Goal: Task Accomplishment & Management: Use online tool/utility

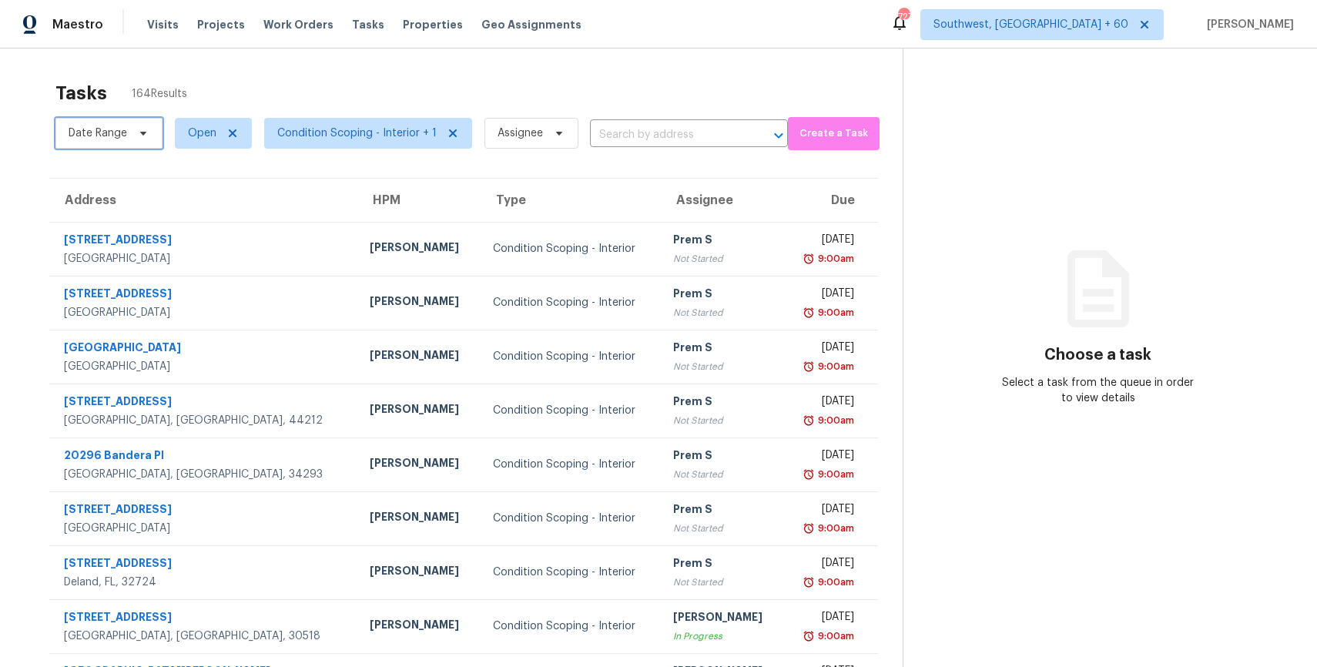
click at [118, 130] on span "Date Range" at bounding box center [98, 133] width 59 height 15
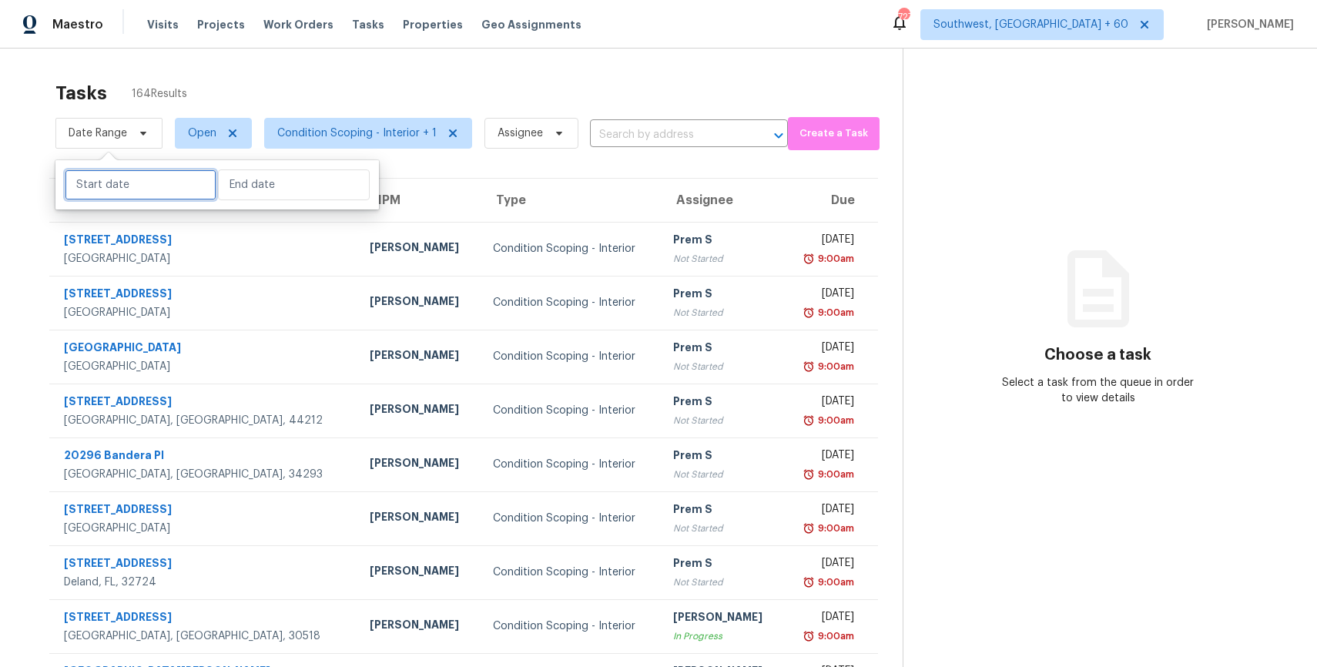
click at [143, 183] on input "text" at bounding box center [141, 184] width 152 height 31
select select "9"
select select "2025"
select select "10"
select select "2025"
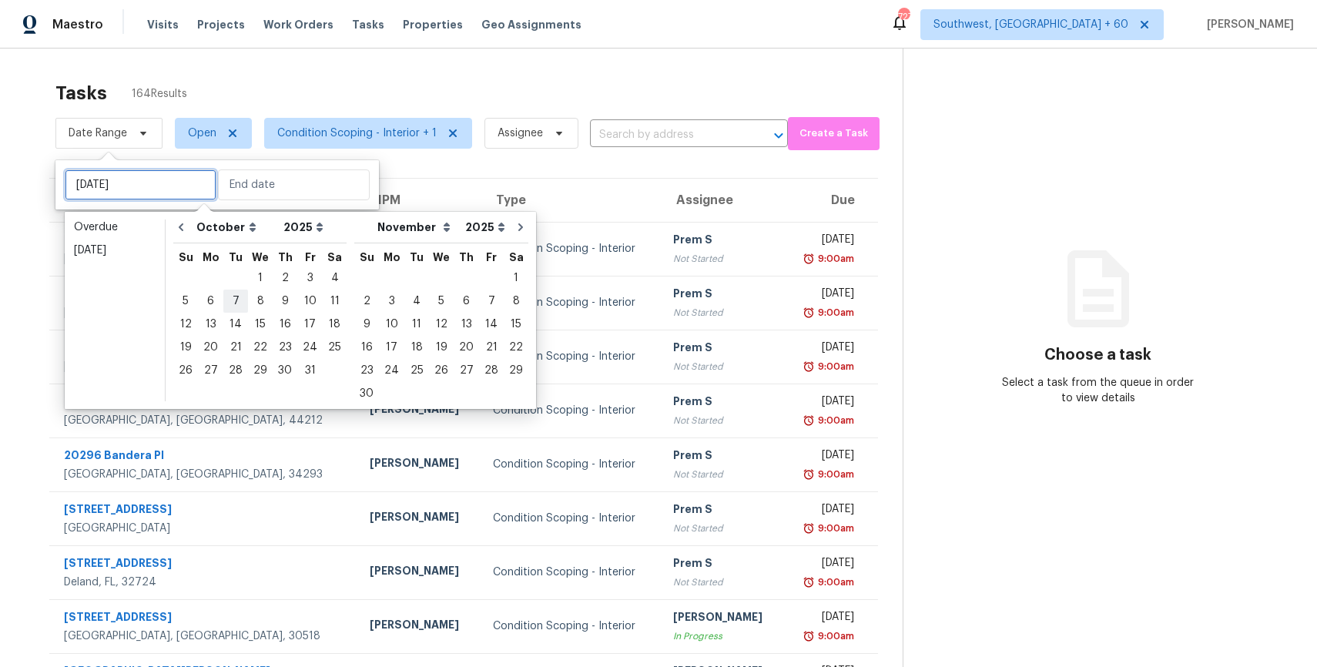
type input "[DATE]"
click at [278, 278] on div "2" at bounding box center [285, 278] width 25 height 22
type input "[DATE]"
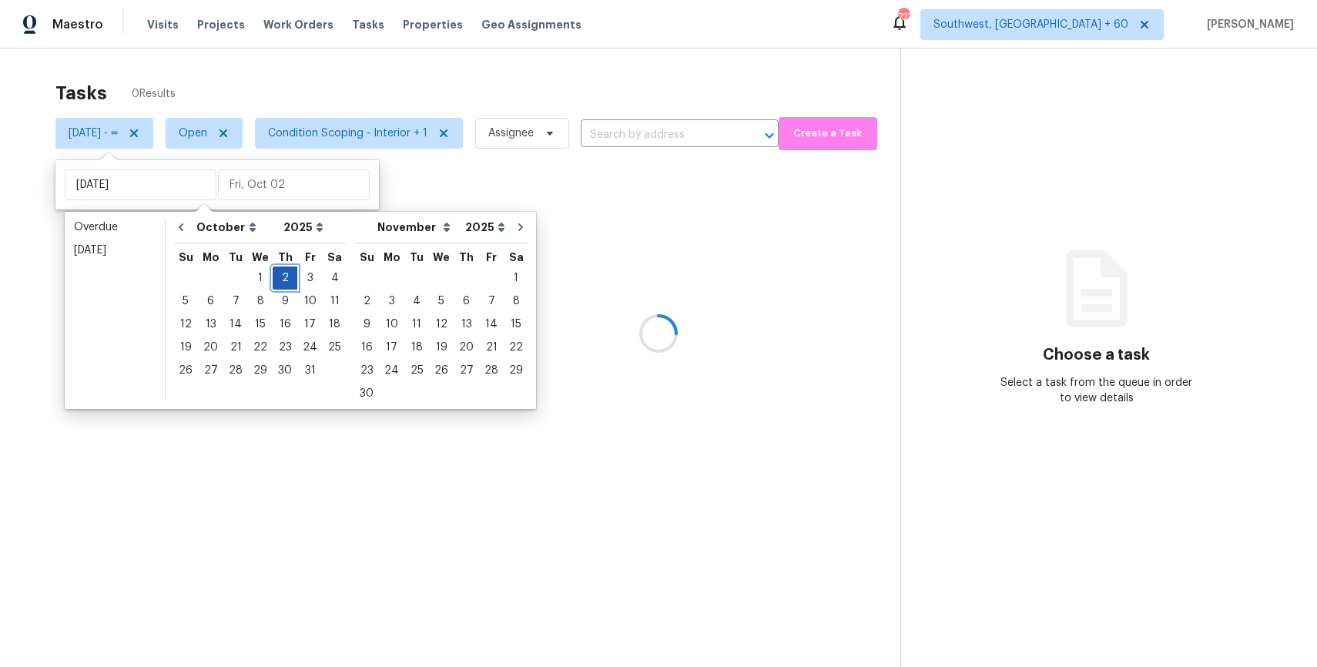
click at [278, 278] on div "2" at bounding box center [285, 278] width 25 height 22
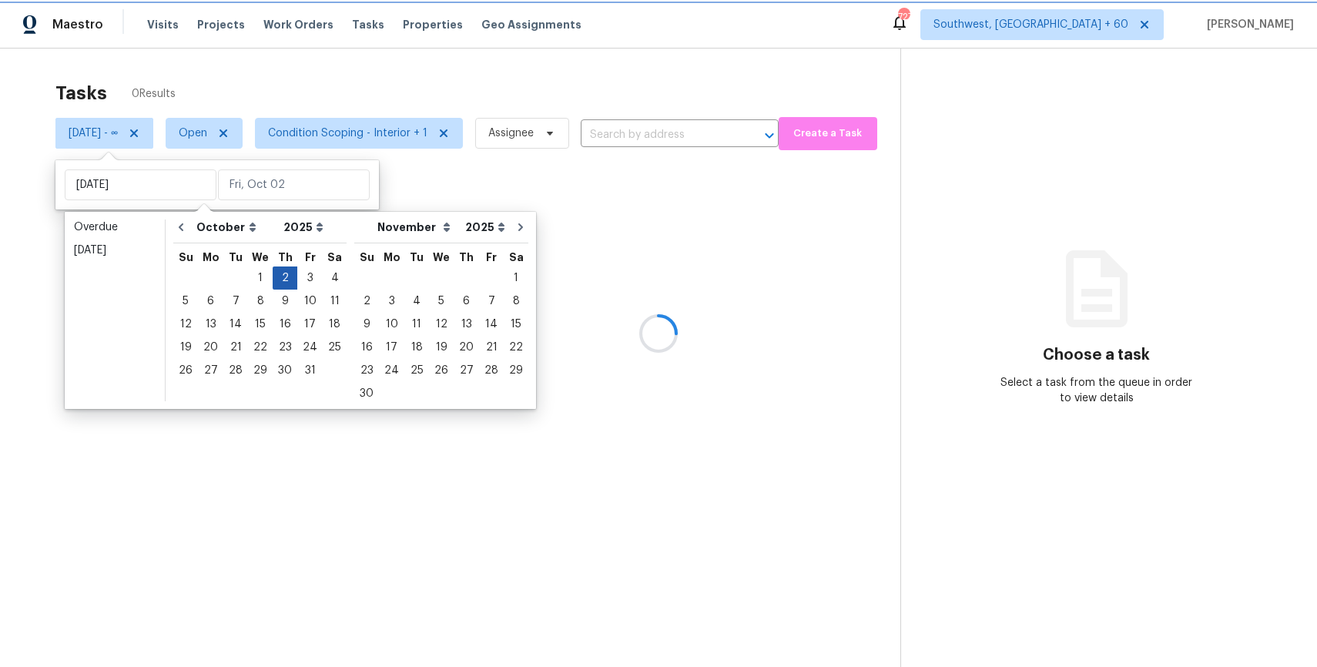
type input "[DATE]"
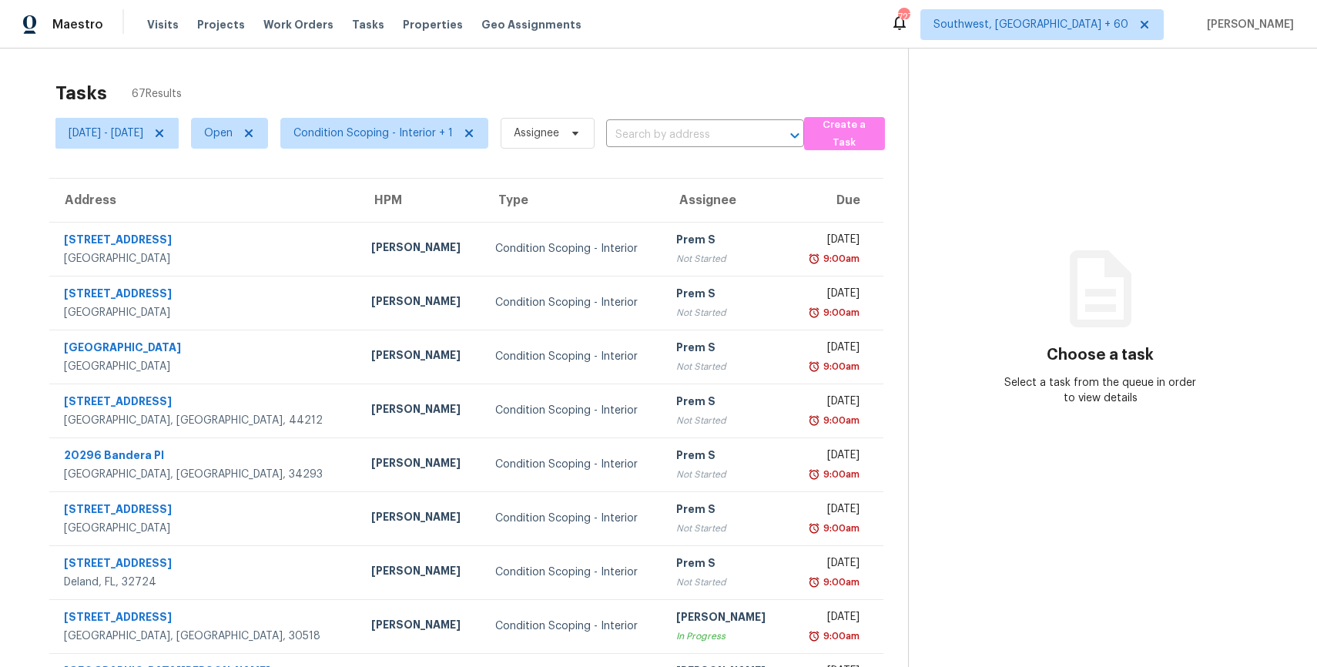
click at [428, 78] on div "Tasks 67 Results" at bounding box center [481, 93] width 853 height 40
click at [434, 153] on span "Condition Scoping - Interior + 1" at bounding box center [378, 133] width 220 height 40
click at [453, 137] on span "Condition Scoping - Interior + 1" at bounding box center [372, 133] width 159 height 15
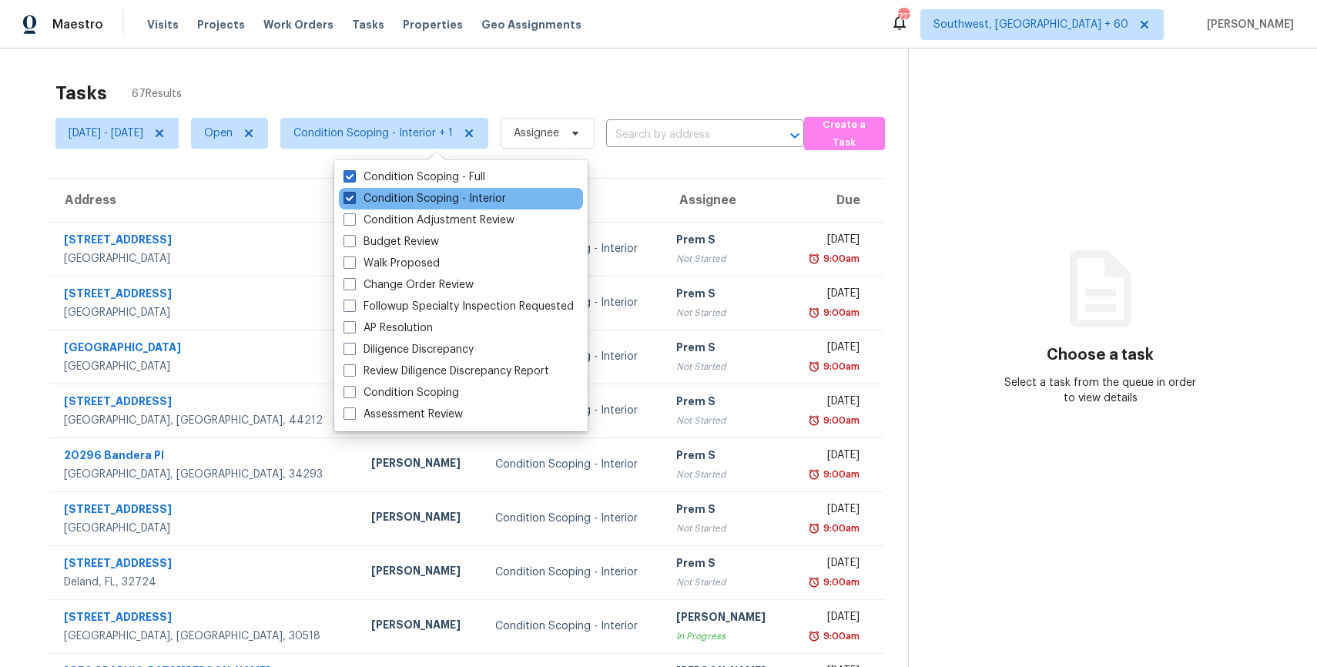
click at [438, 193] on label "Condition Scoping - Interior" at bounding box center [425, 198] width 163 height 15
click at [354, 193] on input "Condition Scoping - Interior" at bounding box center [349, 196] width 10 height 10
checkbox input "false"
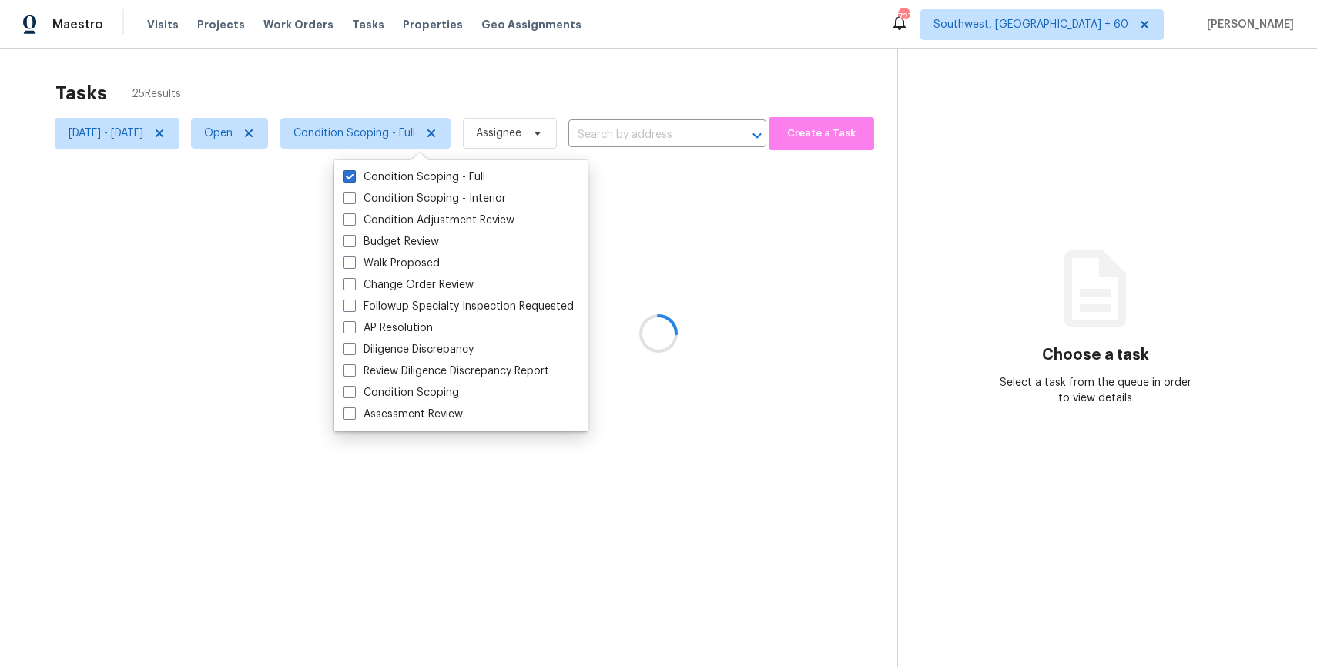
click at [426, 84] on div at bounding box center [658, 333] width 1317 height 667
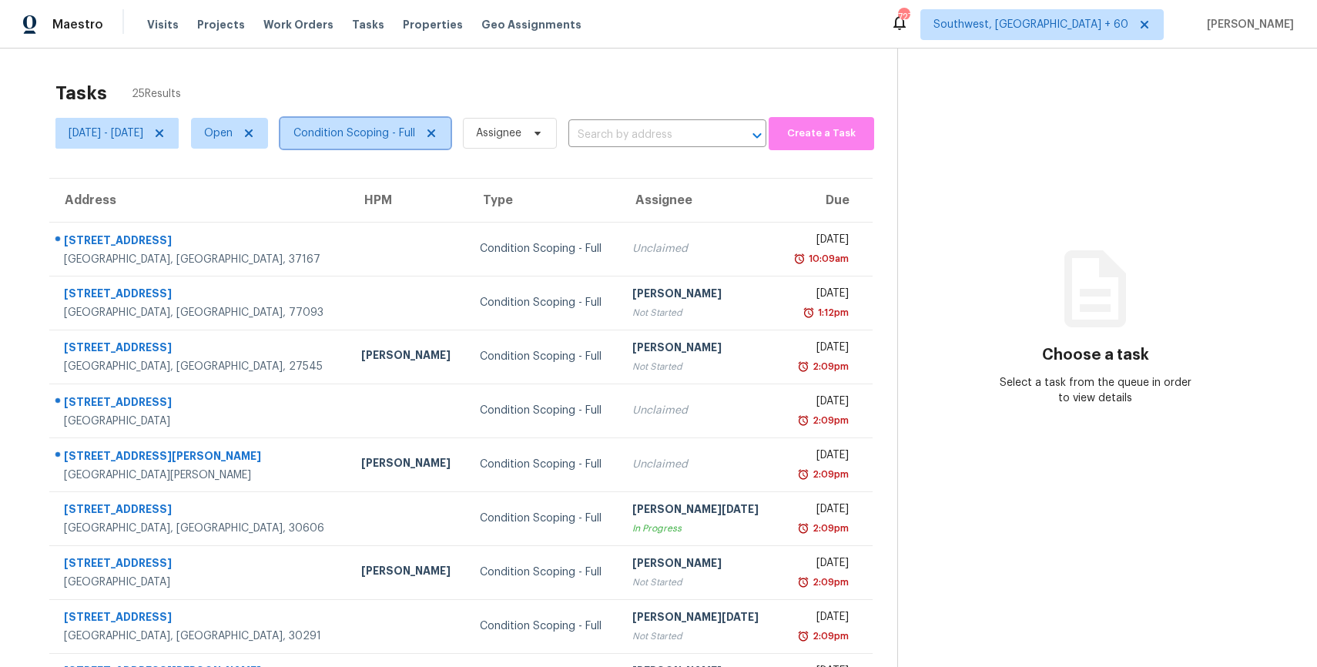
click at [415, 132] on span "Condition Scoping - Full" at bounding box center [354, 133] width 122 height 15
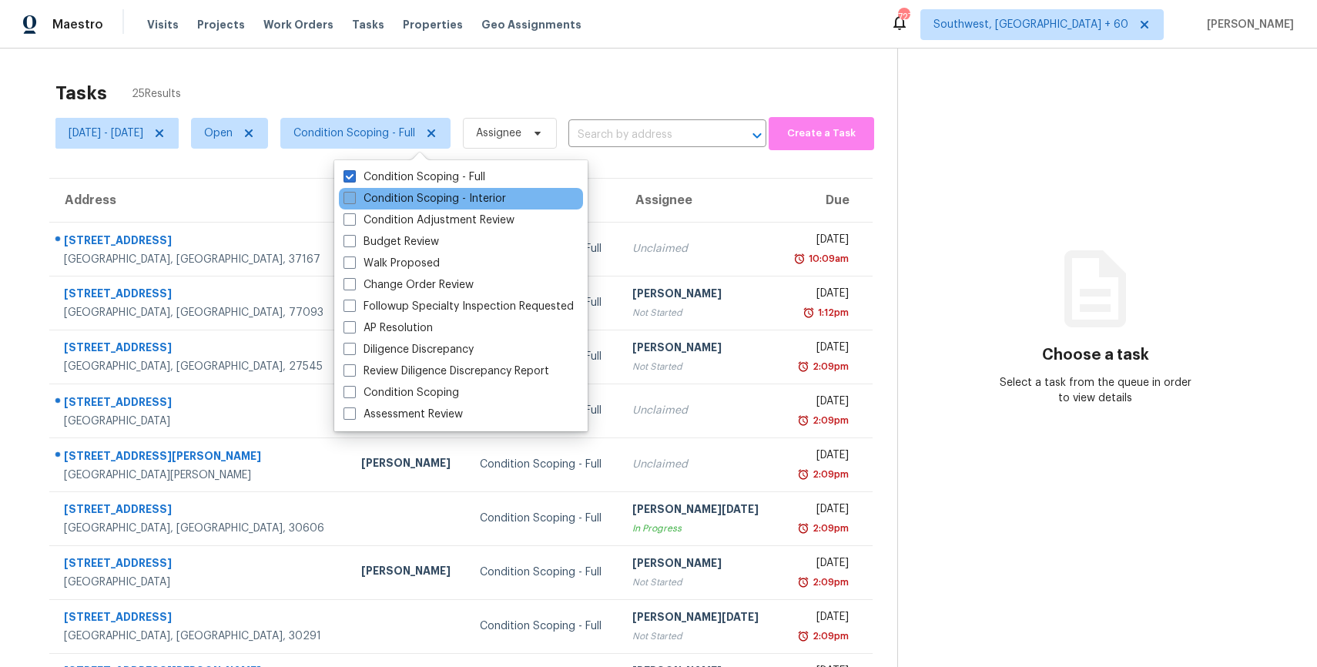
click at [450, 199] on label "Condition Scoping - Interior" at bounding box center [425, 198] width 163 height 15
click at [354, 199] on input "Condition Scoping - Interior" at bounding box center [349, 196] width 10 height 10
checkbox input "true"
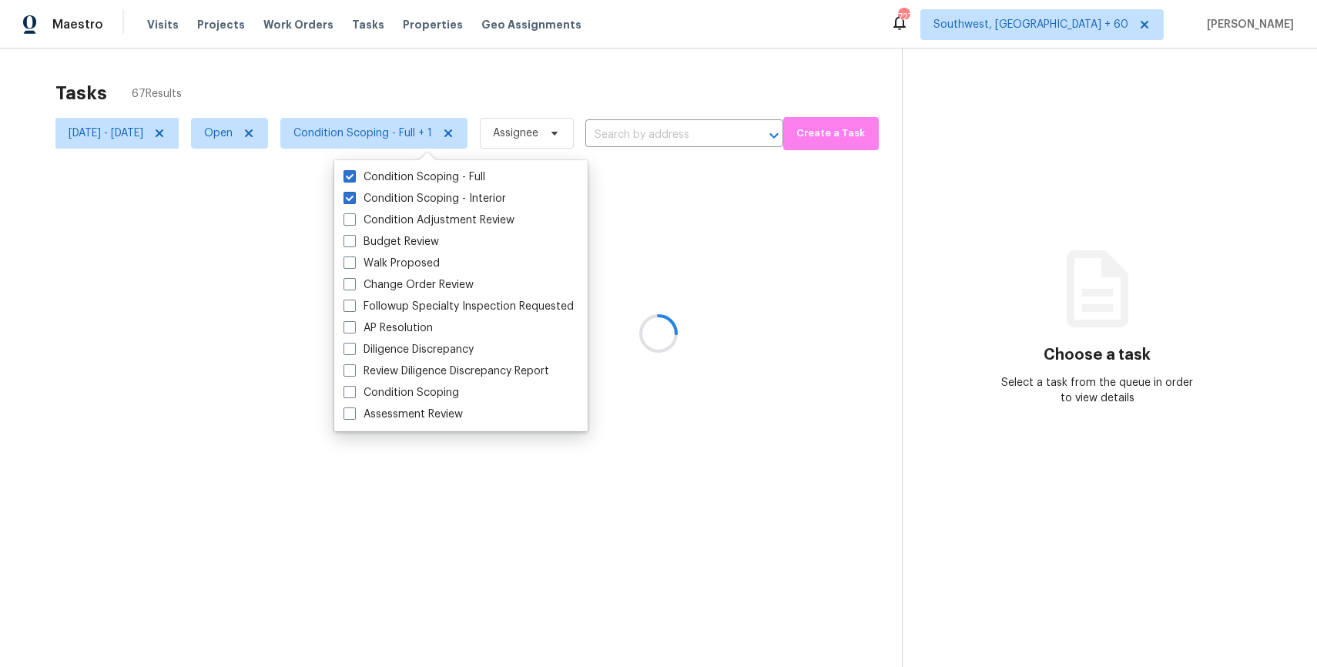
click at [488, 78] on div at bounding box center [658, 333] width 1317 height 667
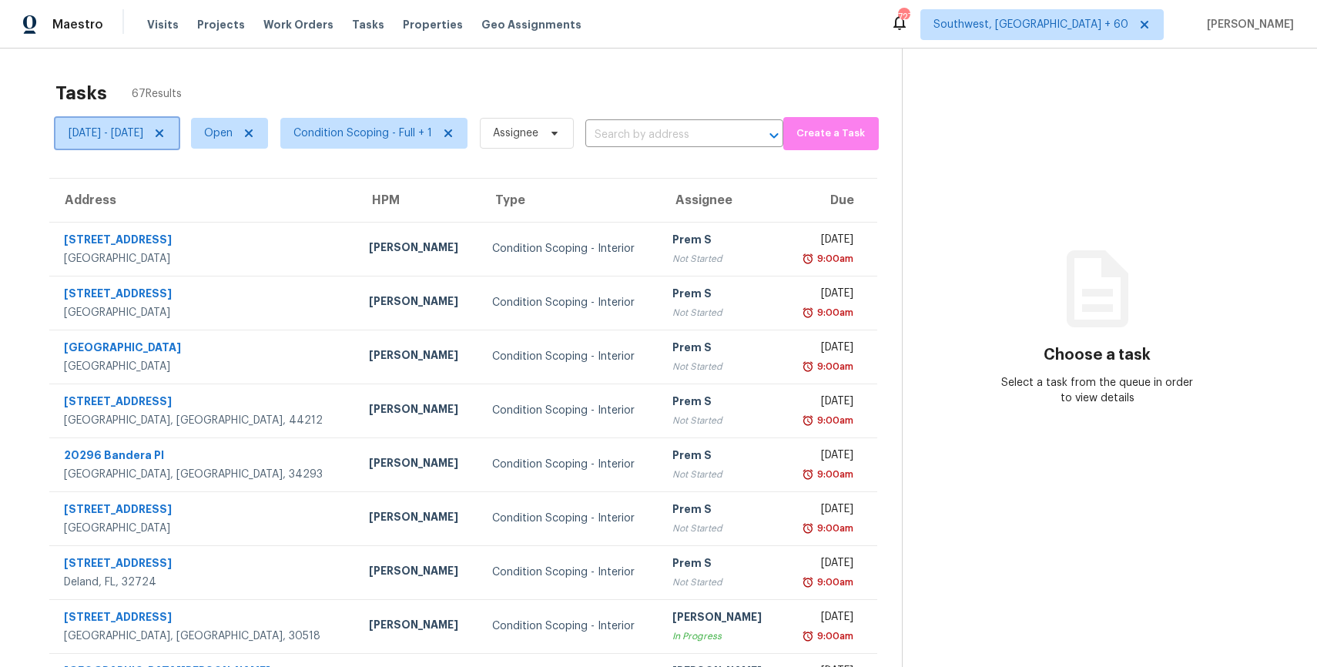
click at [143, 129] on span "[DATE] - [DATE]" at bounding box center [106, 133] width 75 height 15
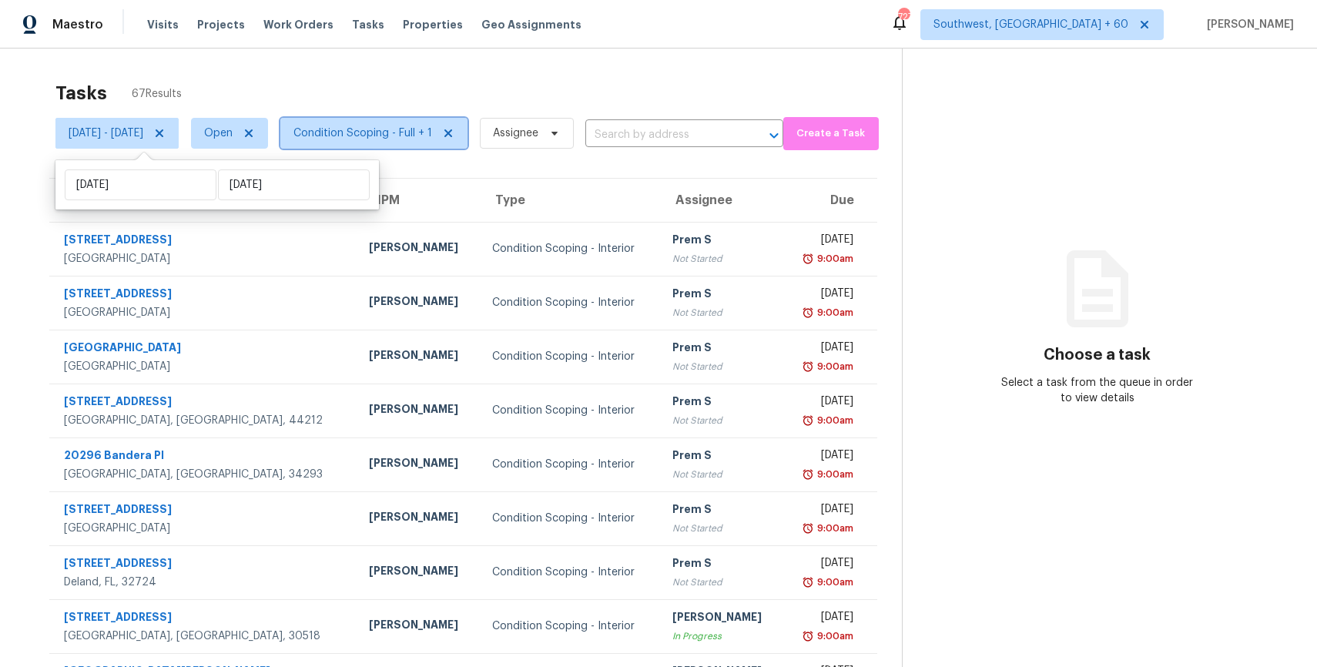
click at [432, 136] on span "Condition Scoping - Full + 1" at bounding box center [362, 133] width 139 height 15
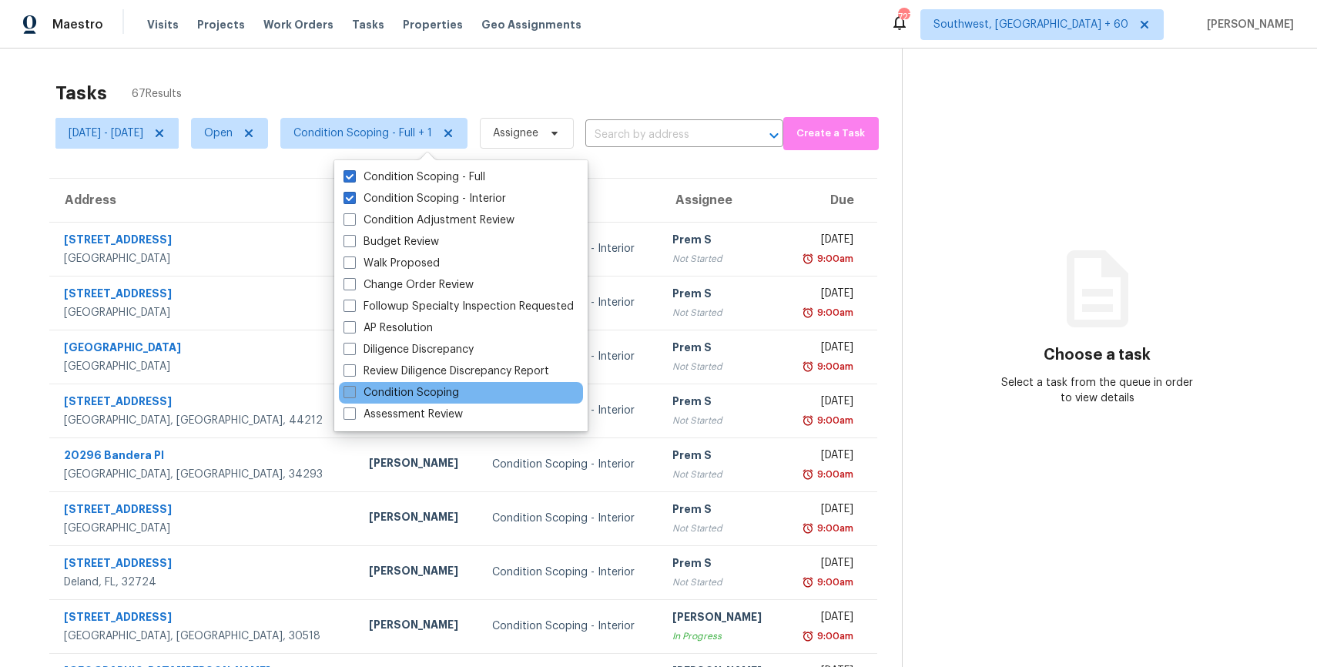
click at [435, 392] on label "Condition Scoping" at bounding box center [402, 392] width 116 height 15
click at [354, 392] on input "Condition Scoping" at bounding box center [349, 390] width 10 height 10
checkbox input "true"
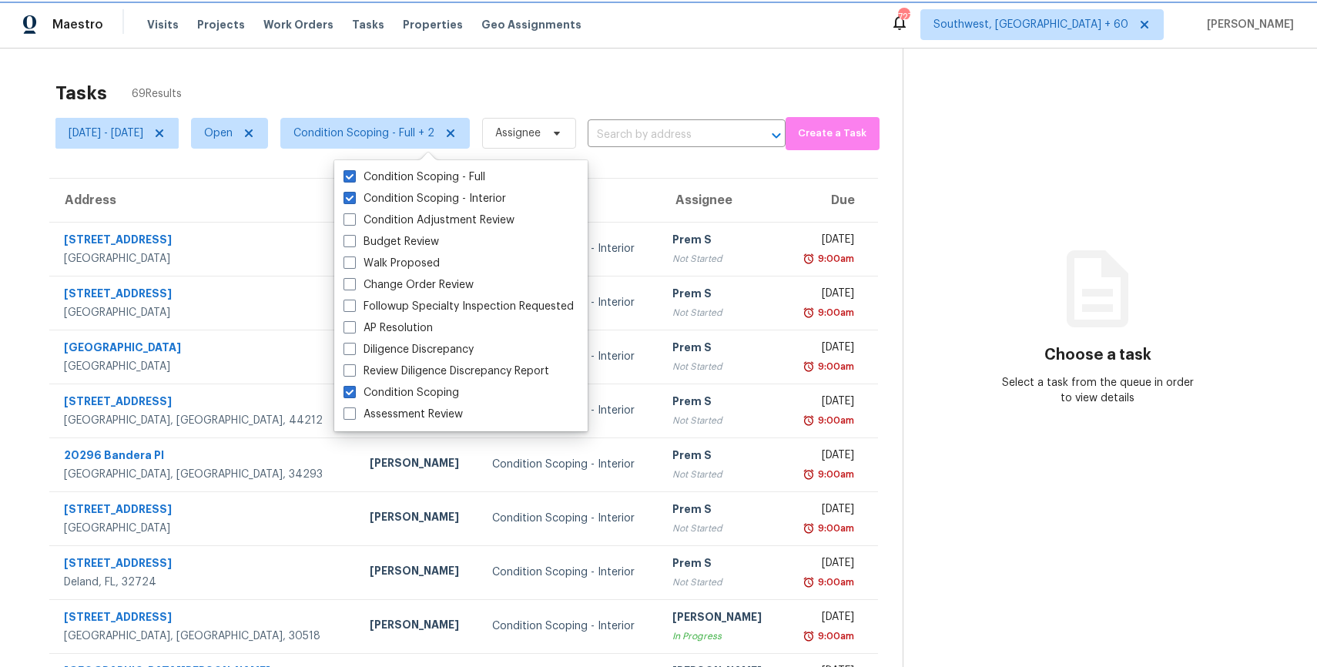
click at [434, 132] on span "Condition Scoping - Full + 2" at bounding box center [363, 133] width 141 height 15
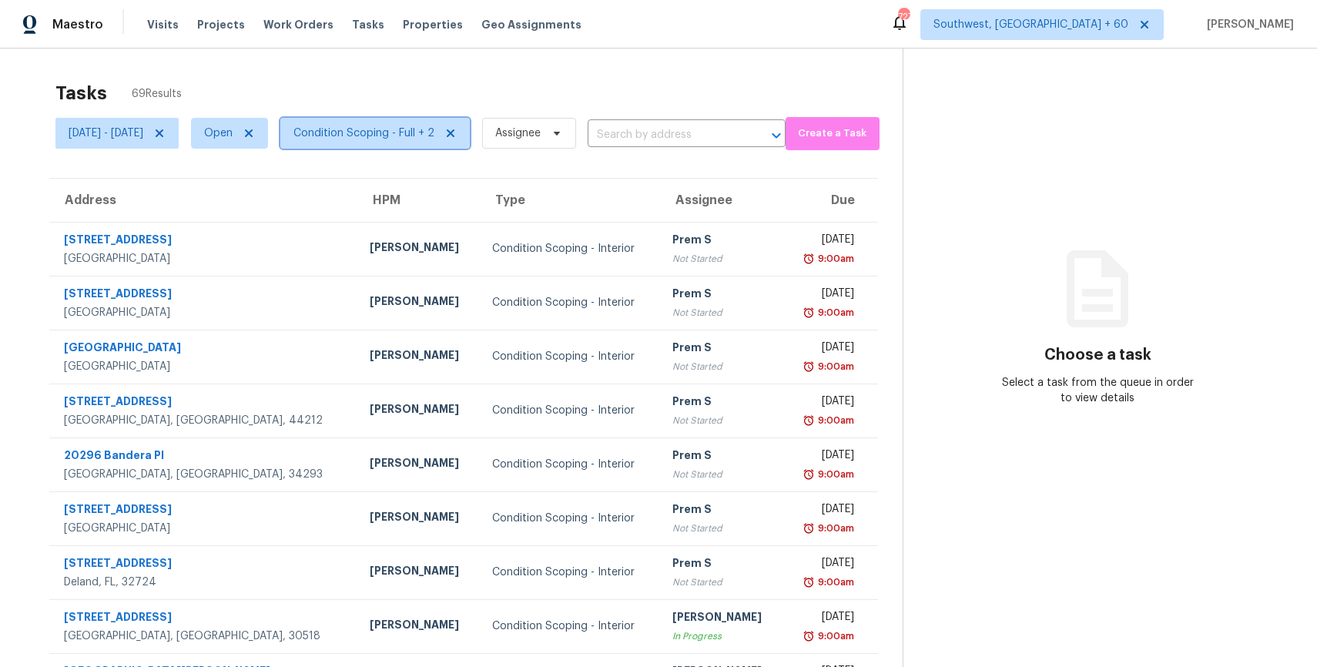
click at [434, 123] on span "Condition Scoping - Full + 2" at bounding box center [374, 133] width 189 height 31
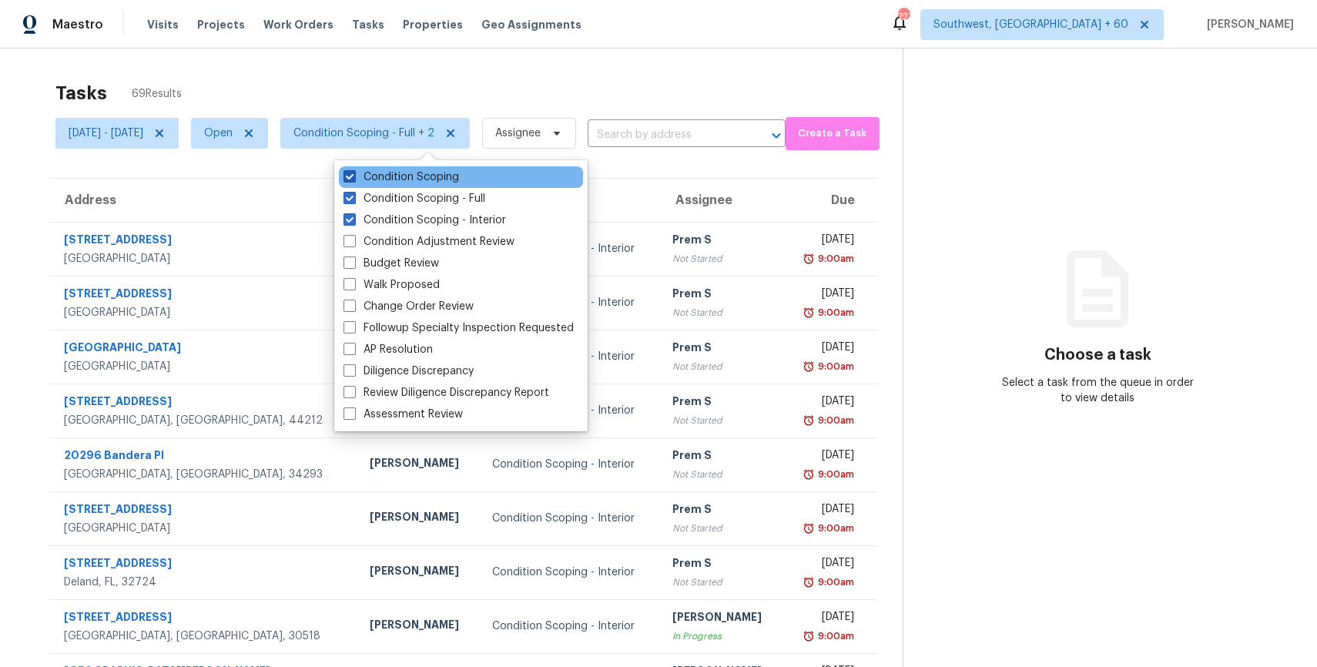
click at [433, 174] on label "Condition Scoping" at bounding box center [402, 176] width 116 height 15
click at [354, 174] on input "Condition Scoping" at bounding box center [349, 174] width 10 height 10
checkbox input "false"
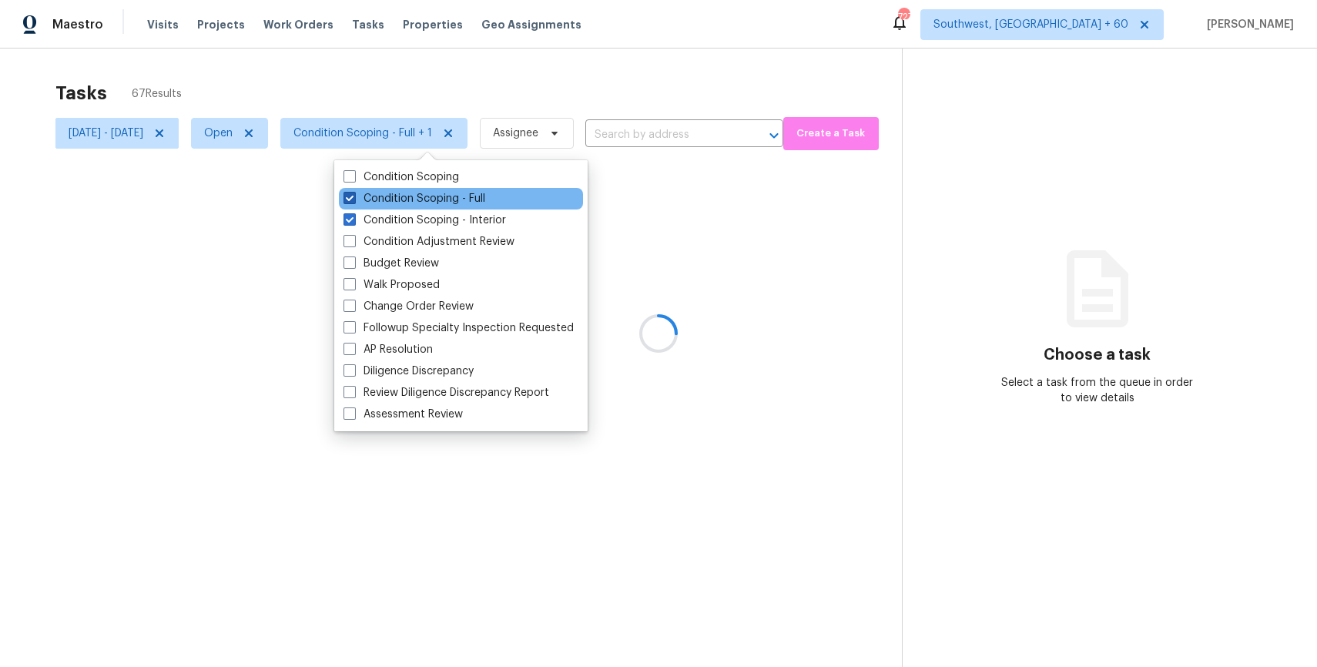
click at [439, 198] on label "Condition Scoping - Full" at bounding box center [415, 198] width 142 height 15
click at [354, 198] on input "Condition Scoping - Full" at bounding box center [349, 196] width 10 height 10
checkbox input "false"
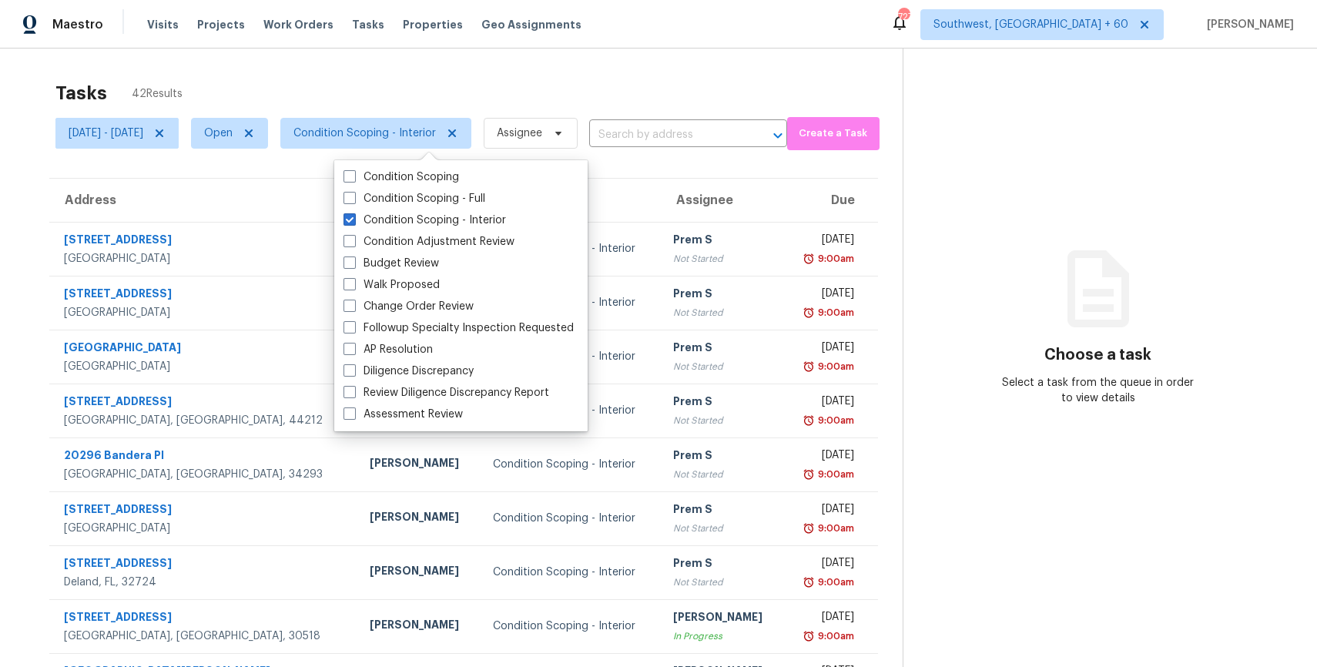
click at [551, 86] on div "Tasks 42 Results" at bounding box center [478, 93] width 847 height 40
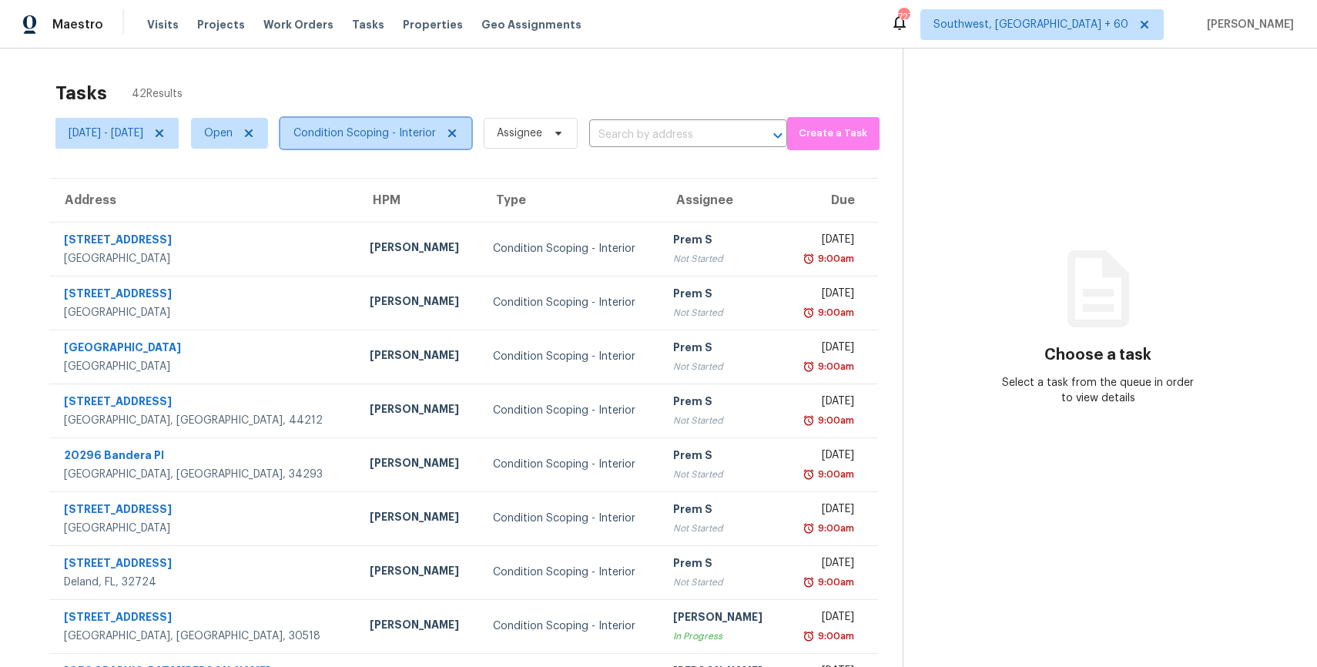
click at [436, 130] on span "Condition Scoping - Interior" at bounding box center [364, 133] width 142 height 15
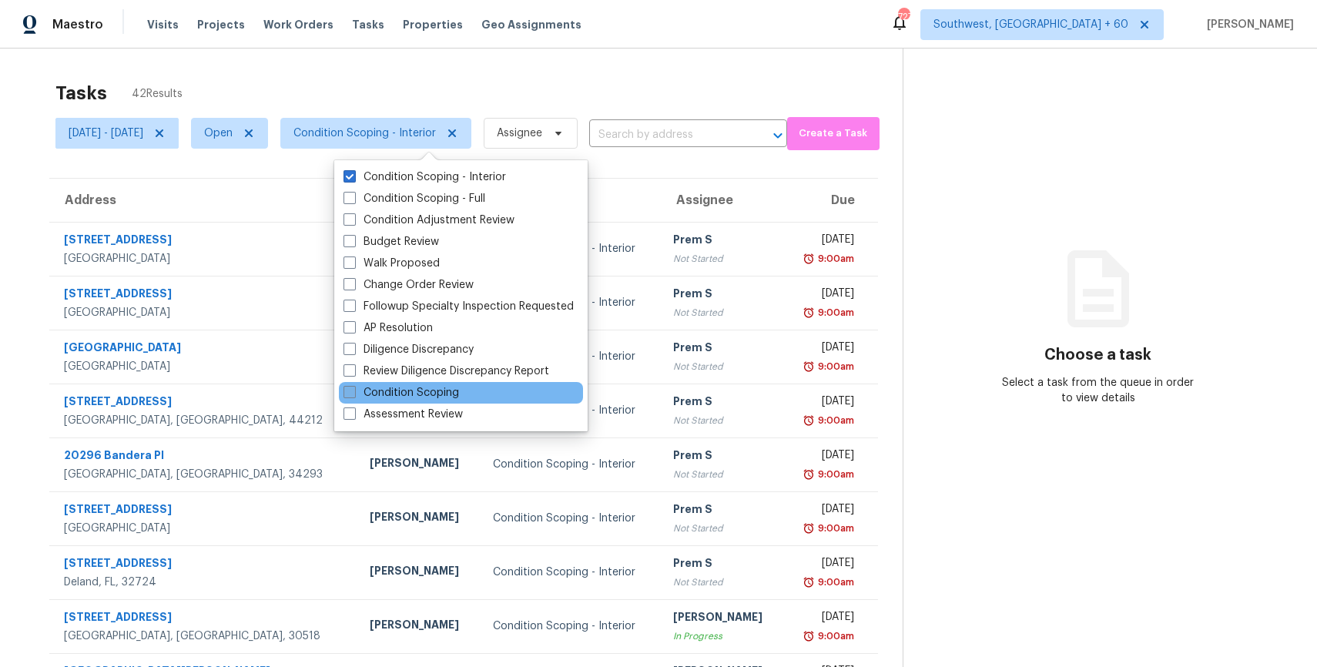
click at [450, 394] on label "Condition Scoping" at bounding box center [402, 392] width 116 height 15
click at [354, 394] on input "Condition Scoping" at bounding box center [349, 390] width 10 height 10
checkbox input "true"
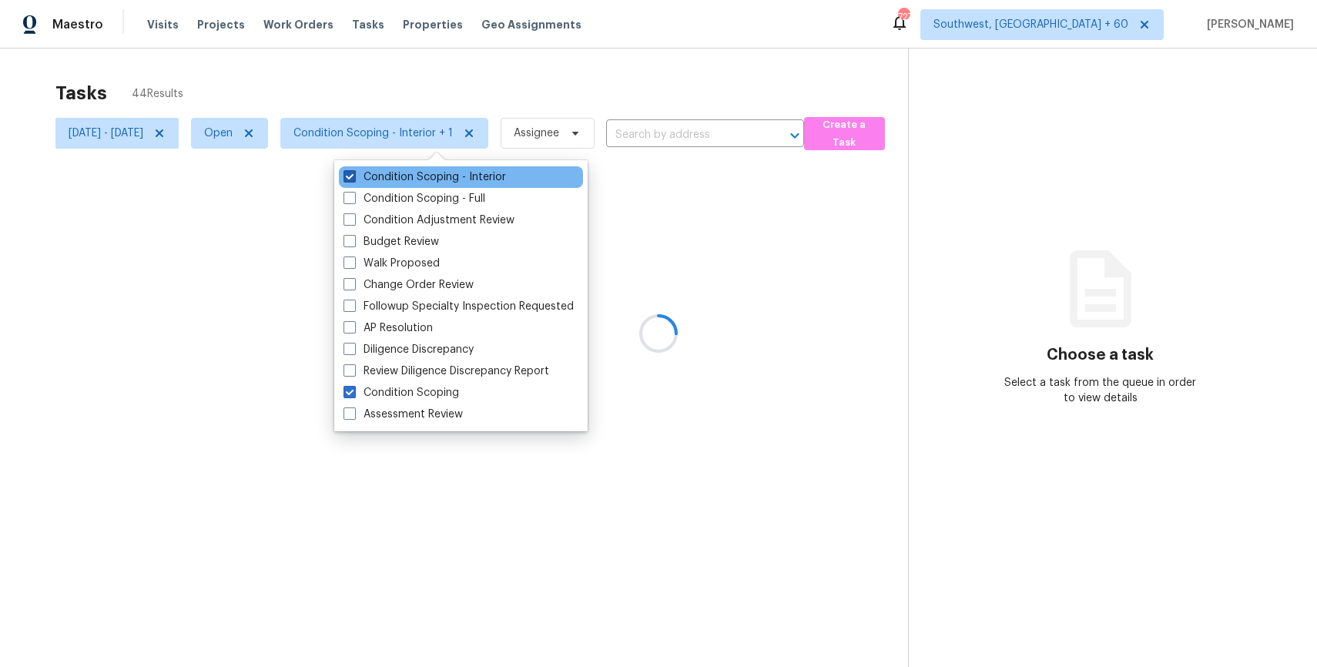
click at [474, 182] on label "Condition Scoping - Interior" at bounding box center [425, 176] width 163 height 15
click at [354, 179] on input "Condition Scoping - Interior" at bounding box center [349, 174] width 10 height 10
checkbox input "false"
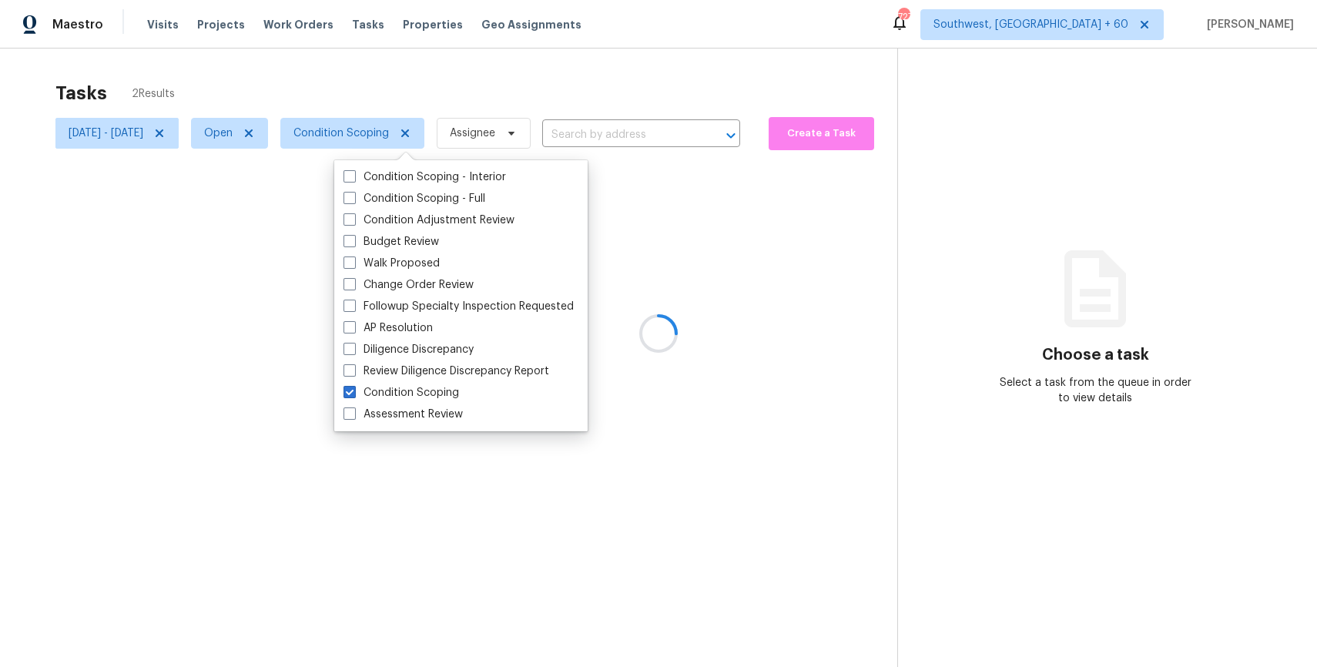
click at [519, 79] on div at bounding box center [658, 333] width 1317 height 667
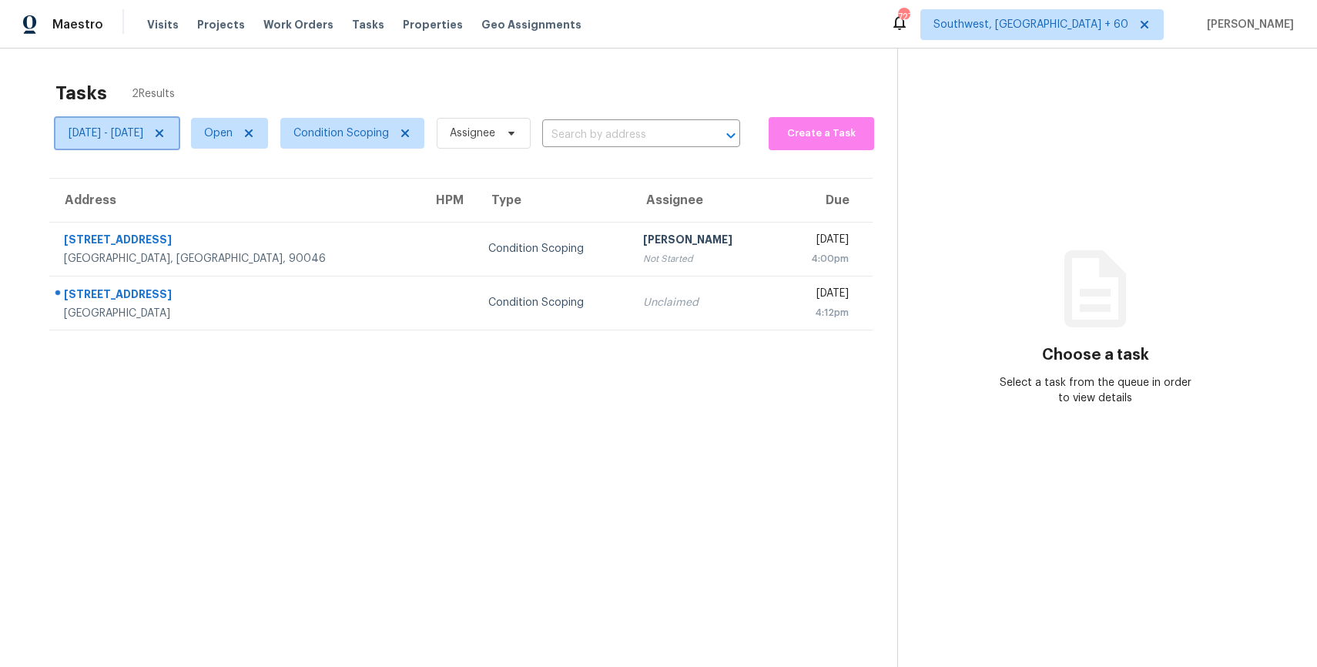
click at [143, 136] on span "[DATE] - [DATE]" at bounding box center [106, 133] width 75 height 15
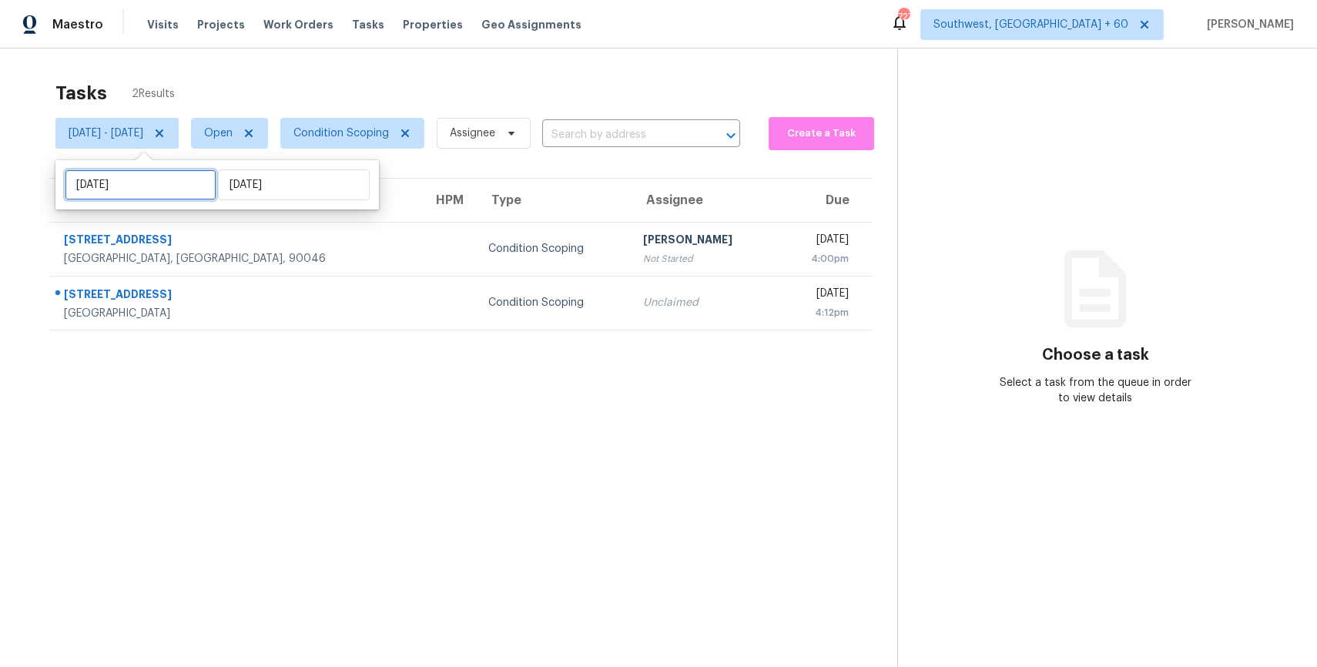
click at [168, 186] on input "[DATE]" at bounding box center [141, 184] width 152 height 31
select select "9"
select select "2025"
select select "10"
select select "2025"
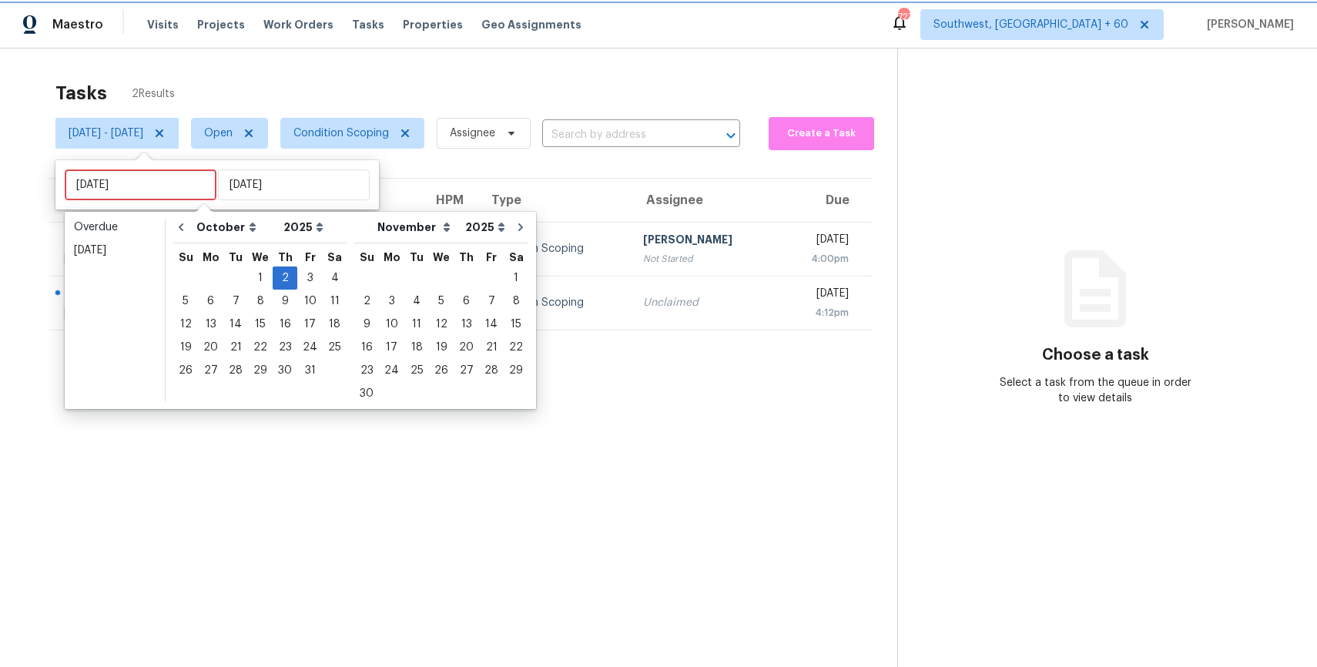
click at [163, 133] on icon at bounding box center [160, 133] width 8 height 8
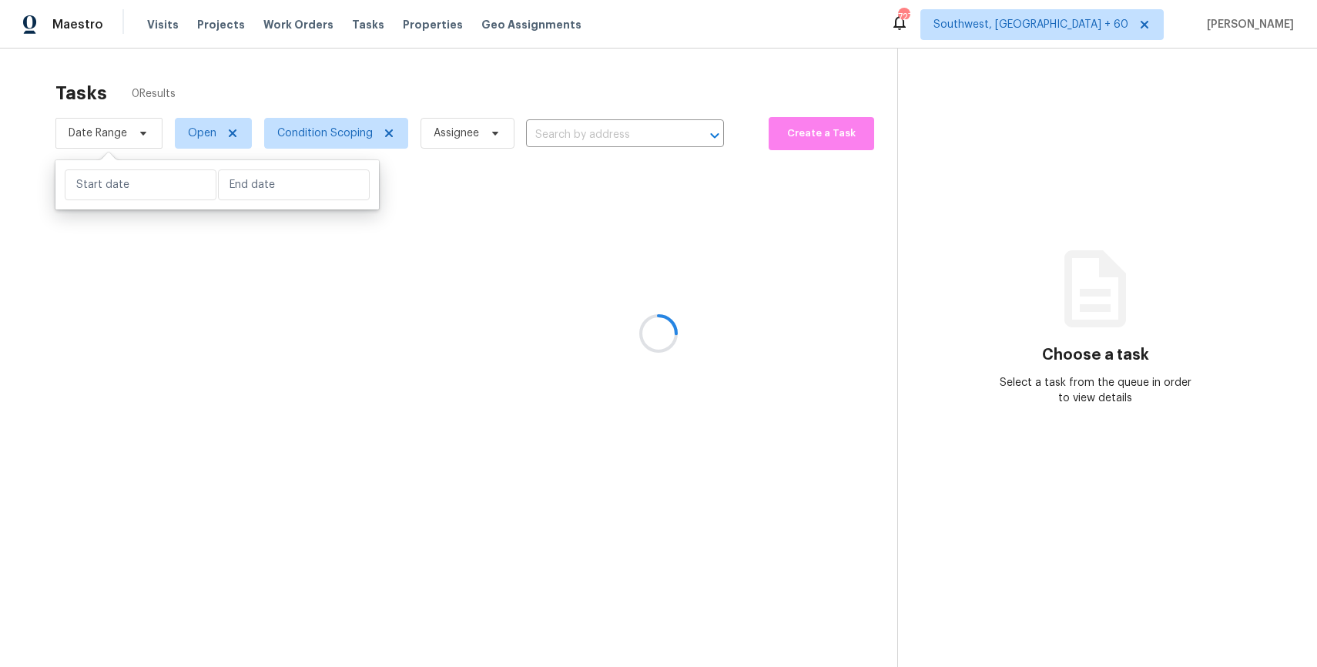
click at [313, 81] on div at bounding box center [658, 333] width 1317 height 667
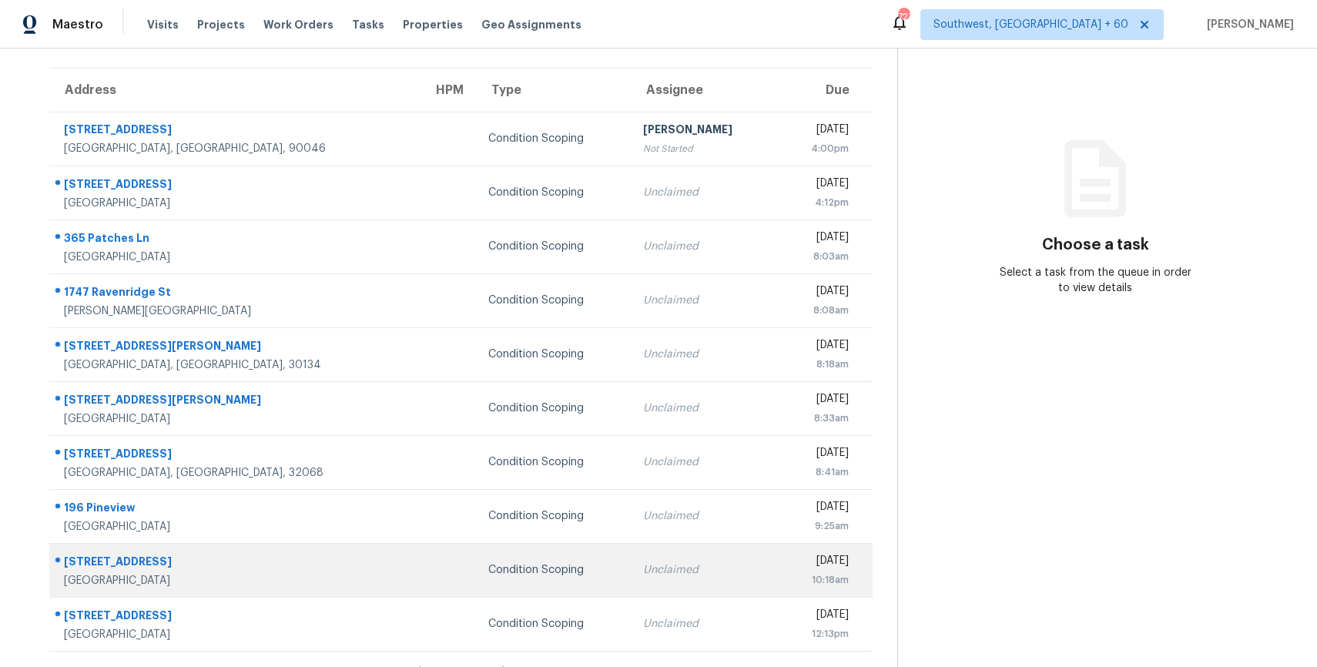
scroll to position [135, 0]
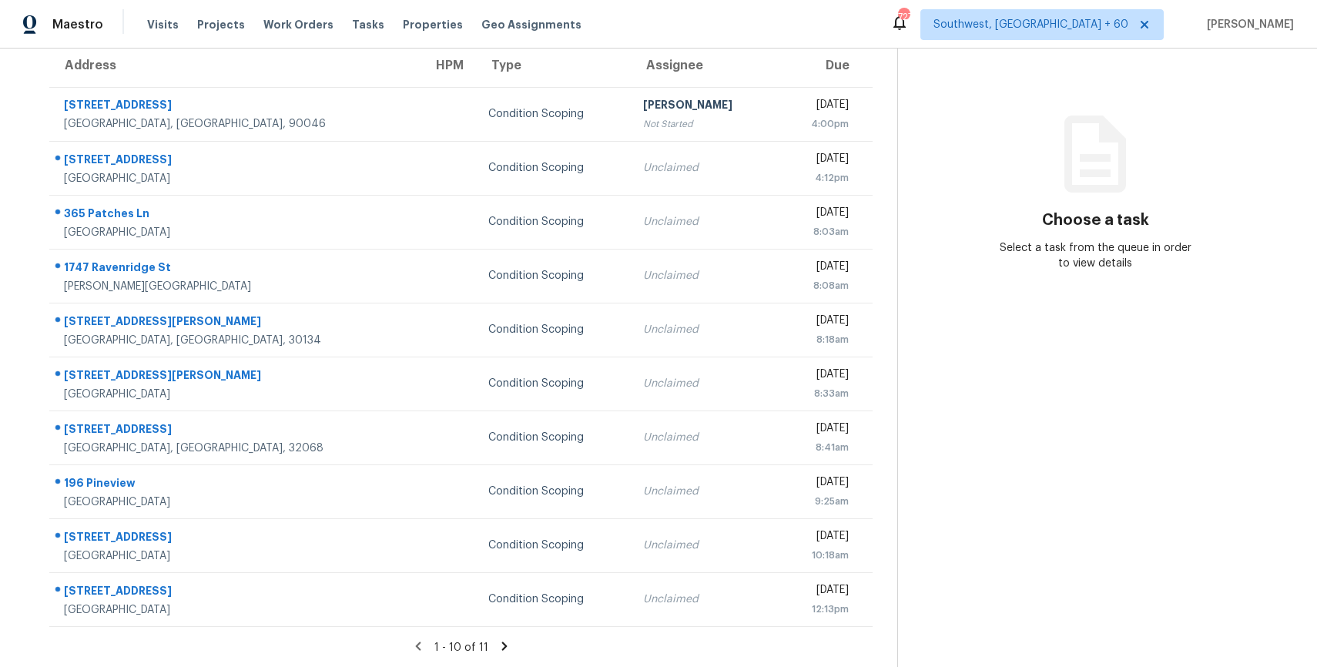
click at [506, 645] on icon at bounding box center [505, 646] width 14 height 14
